Goal: Task Accomplishment & Management: Use online tool/utility

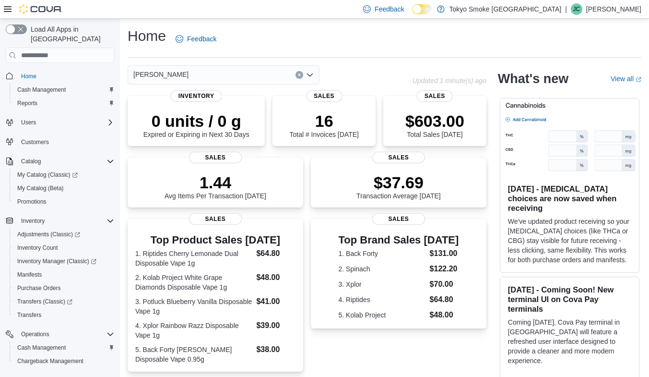
click at [4, 12] on icon at bounding box center [8, 9] width 8 height 6
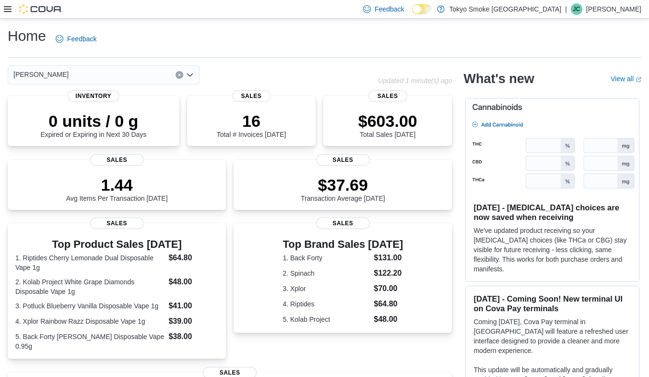
click at [5, 5] on icon at bounding box center [8, 9] width 8 height 8
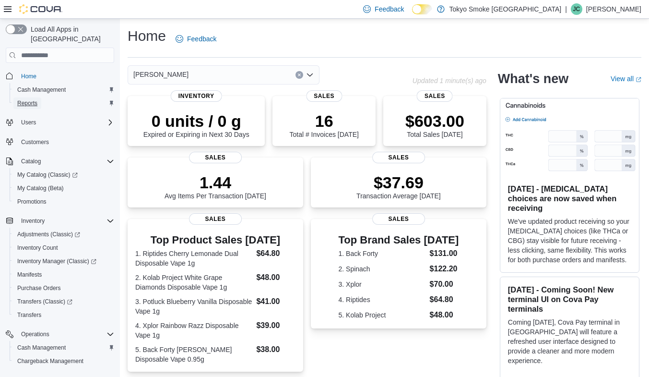
click at [39, 97] on link "Reports" at bounding box center [27, 103] width 28 height 12
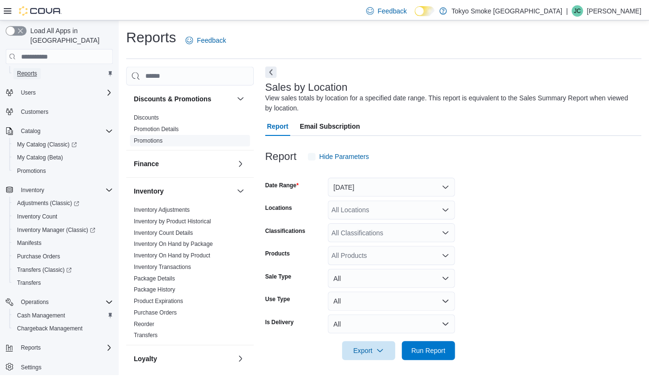
scroll to position [4, 0]
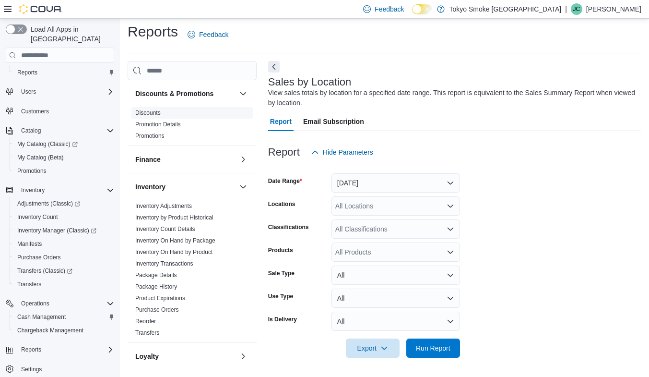
click at [152, 109] on link "Discounts" at bounding box center [147, 112] width 25 height 7
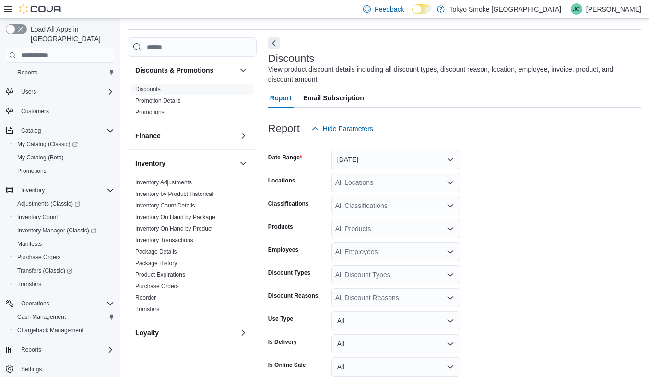
scroll to position [32, 0]
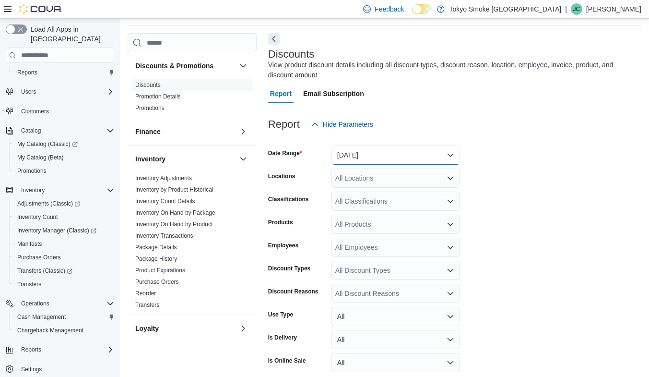
click at [378, 158] on button "[DATE]" at bounding box center [396, 154] width 129 height 19
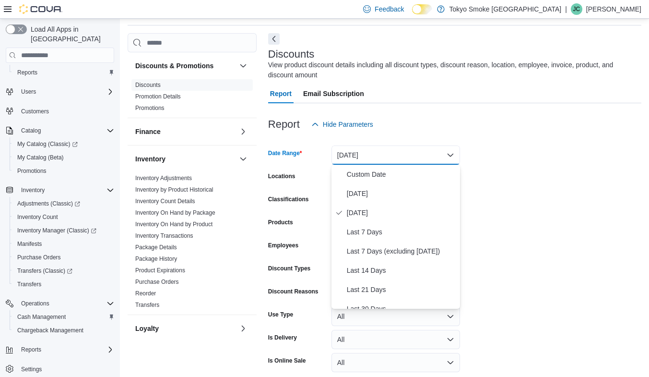
click at [525, 158] on form "Date Range [DATE] Locations All Locations Classifications All Classifications P…" at bounding box center [454, 266] width 373 height 265
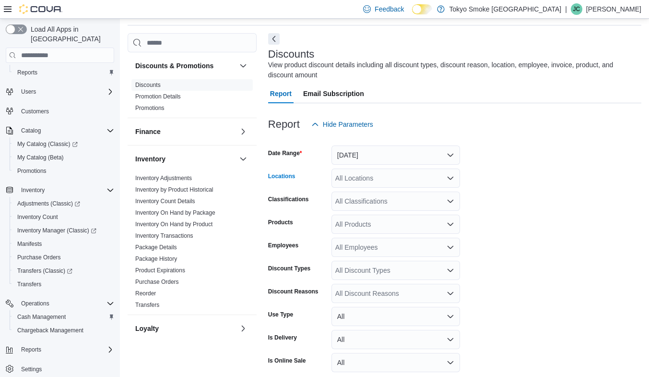
click at [371, 178] on div "All Locations" at bounding box center [396, 177] width 129 height 19
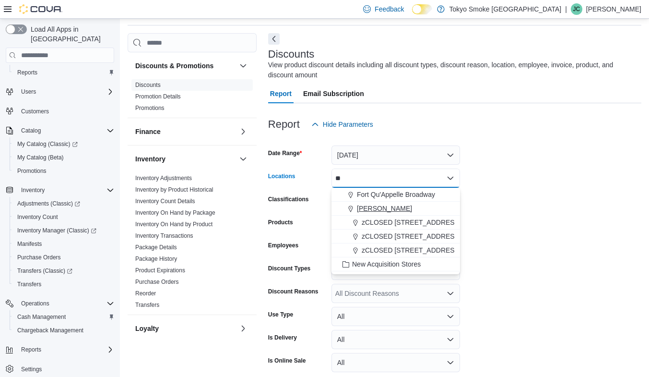
type input "**"
click at [399, 210] on span "[PERSON_NAME]" at bounding box center [384, 209] width 55 height 10
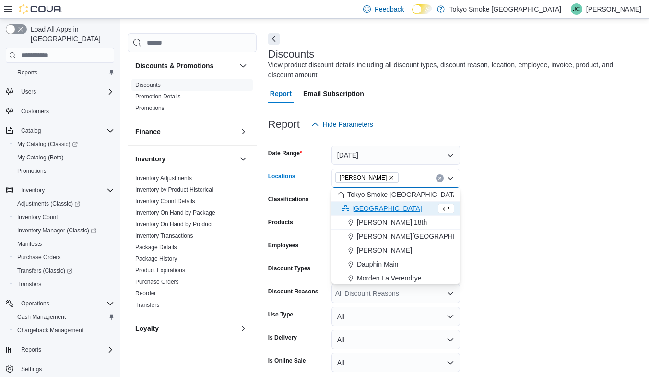
click at [562, 213] on form "Date Range [DATE] Locations [GEOGRAPHIC_DATA][PERSON_NAME] Combo box. Selected.…" at bounding box center [454, 266] width 373 height 265
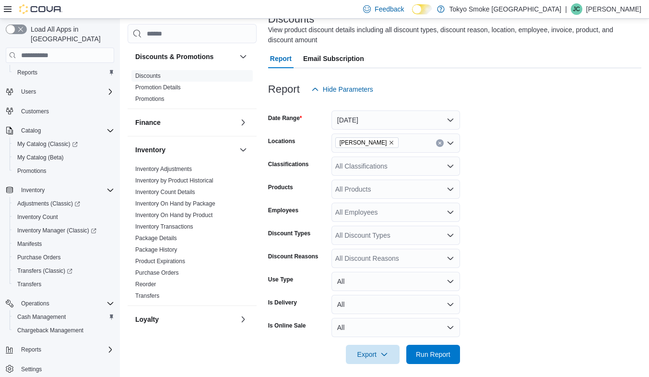
scroll to position [73, 0]
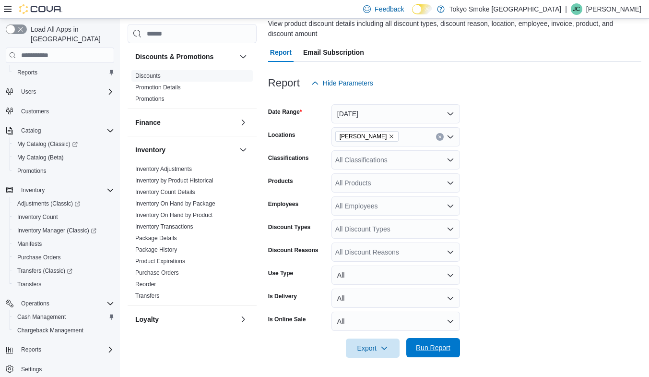
click at [434, 347] on span "Run Report" at bounding box center [433, 348] width 35 height 10
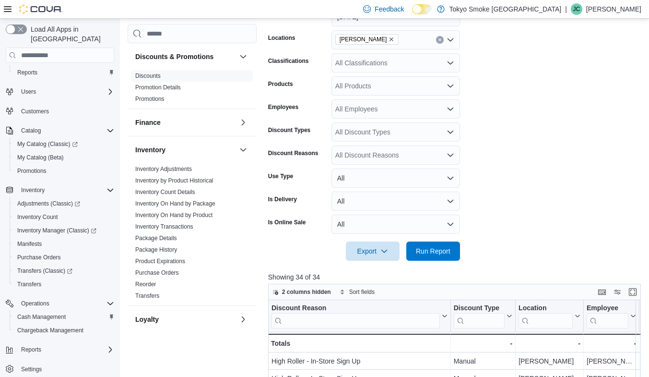
scroll to position [121, 0]
